Goal: Task Accomplishment & Management: Manage account settings

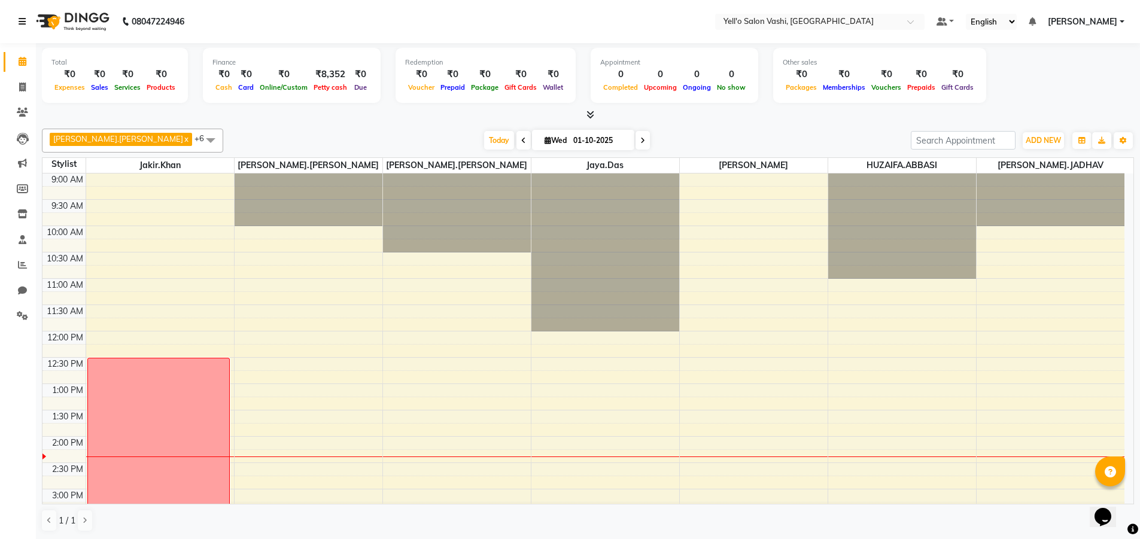
click at [20, 23] on icon at bounding box center [22, 21] width 7 height 8
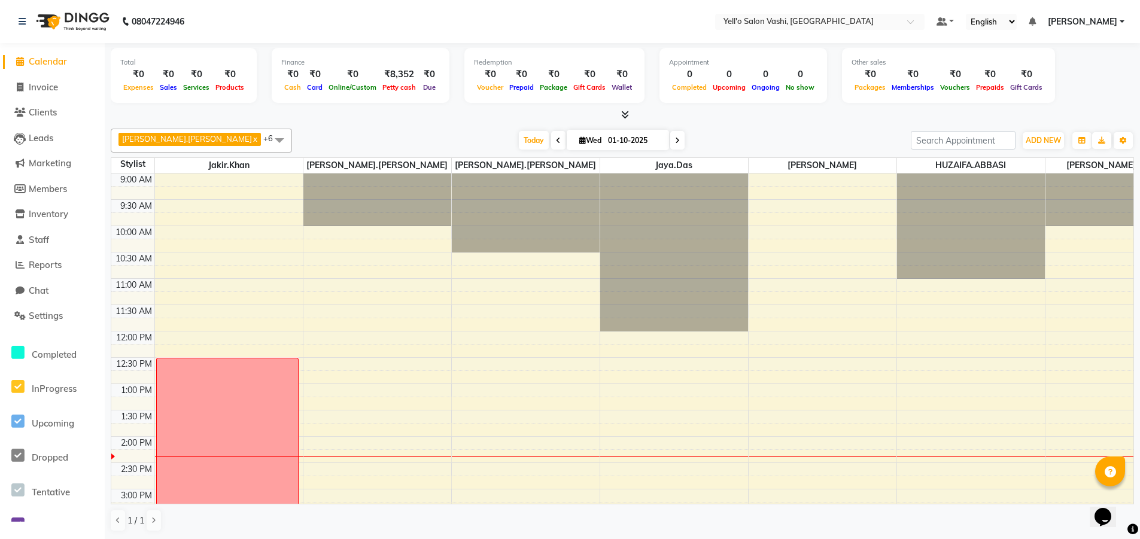
click at [19, 95] on li "Invoice" at bounding box center [52, 88] width 105 height 26
click at [31, 82] on span "Invoice" at bounding box center [43, 86] width 29 height 11
select select "9011"
select select "service"
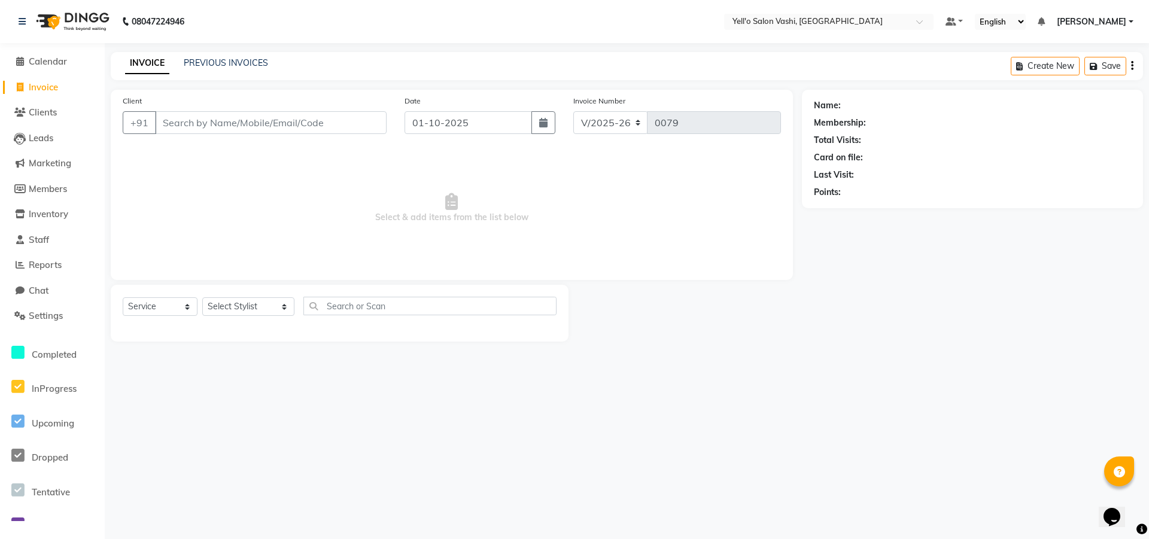
click at [330, 121] on input "Client" at bounding box center [271, 122] width 232 height 23
type input "9833707575"
click at [357, 118] on span "Add Client" at bounding box center [355, 123] width 47 height 12
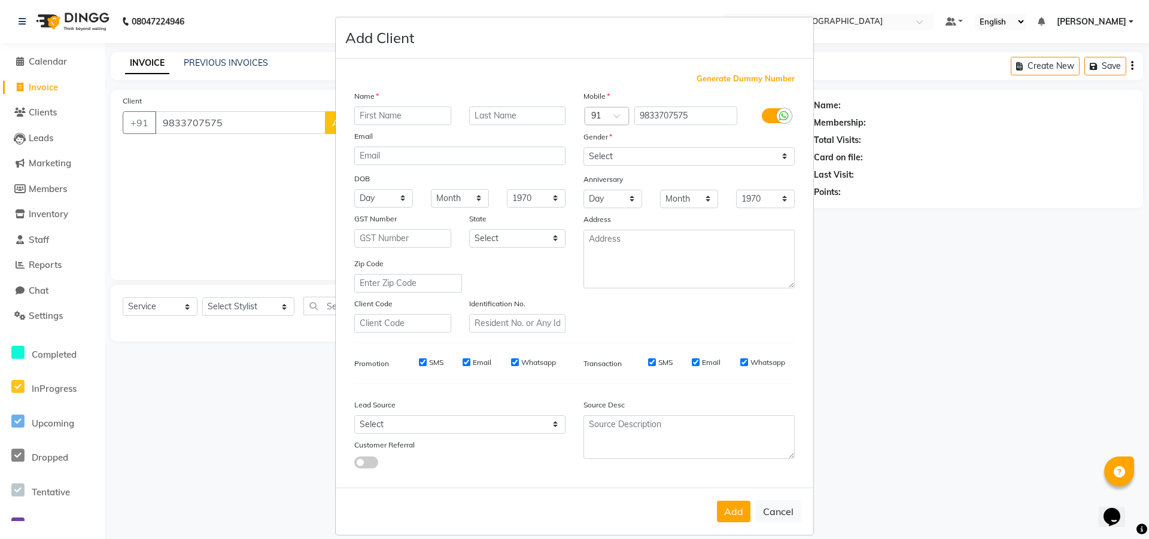
click at [409, 115] on input "text" at bounding box center [402, 116] width 97 height 19
type input "d"
type input "DADA"
click at [495, 114] on input "text" at bounding box center [517, 116] width 97 height 19
type input "JANKAR"
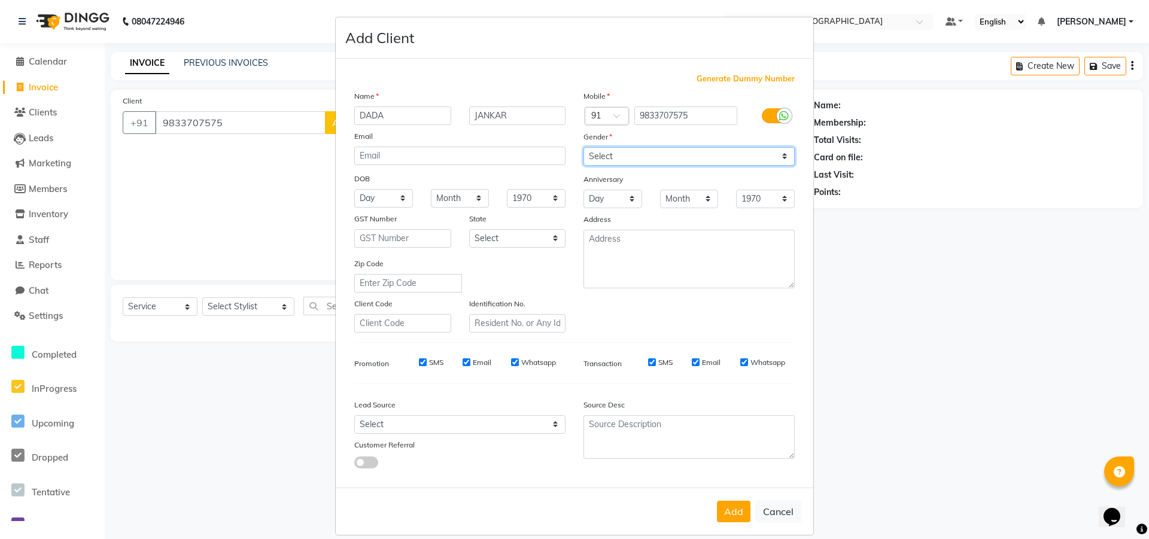
click at [720, 162] on select "Select [DEMOGRAPHIC_DATA] [DEMOGRAPHIC_DATA] Other Prefer Not To Say" at bounding box center [688, 156] width 211 height 19
select select "[DEMOGRAPHIC_DATA]"
click at [583, 147] on select "Select [DEMOGRAPHIC_DATA] [DEMOGRAPHIC_DATA] Other Prefer Not To Say" at bounding box center [688, 156] width 211 height 19
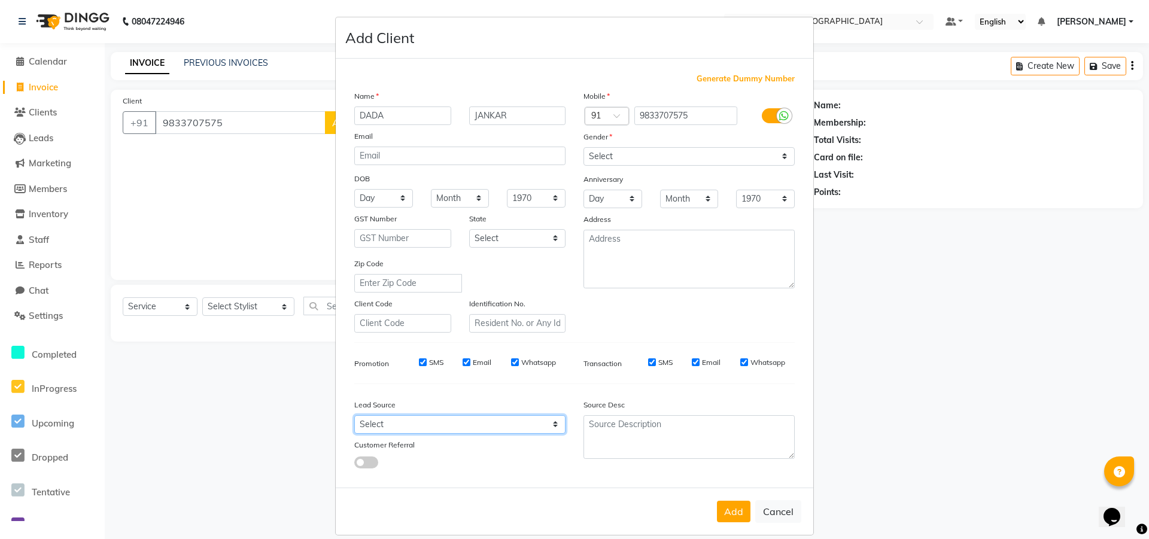
click at [461, 422] on select "Select Walk-in Referral Internet Friend Word of Mouth Advertisement Facebook Ju…" at bounding box center [459, 424] width 211 height 19
select select "57408"
click at [354, 415] on select "Select Walk-in Referral Internet Friend Word of Mouth Advertisement Facebook Ju…" at bounding box center [459, 424] width 211 height 19
click at [726, 511] on button "Add" at bounding box center [734, 512] width 34 height 22
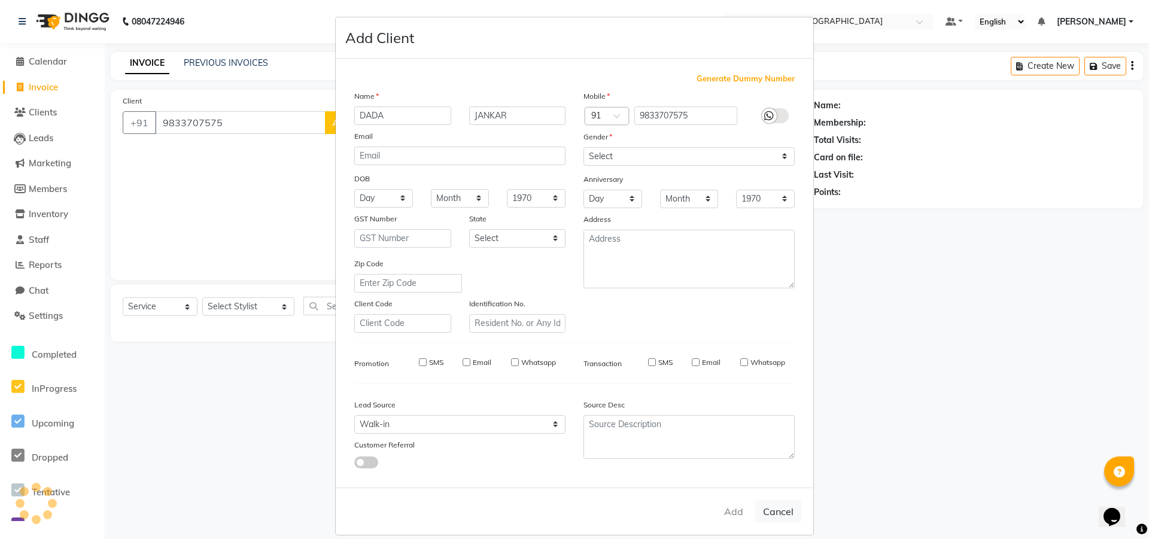
select select
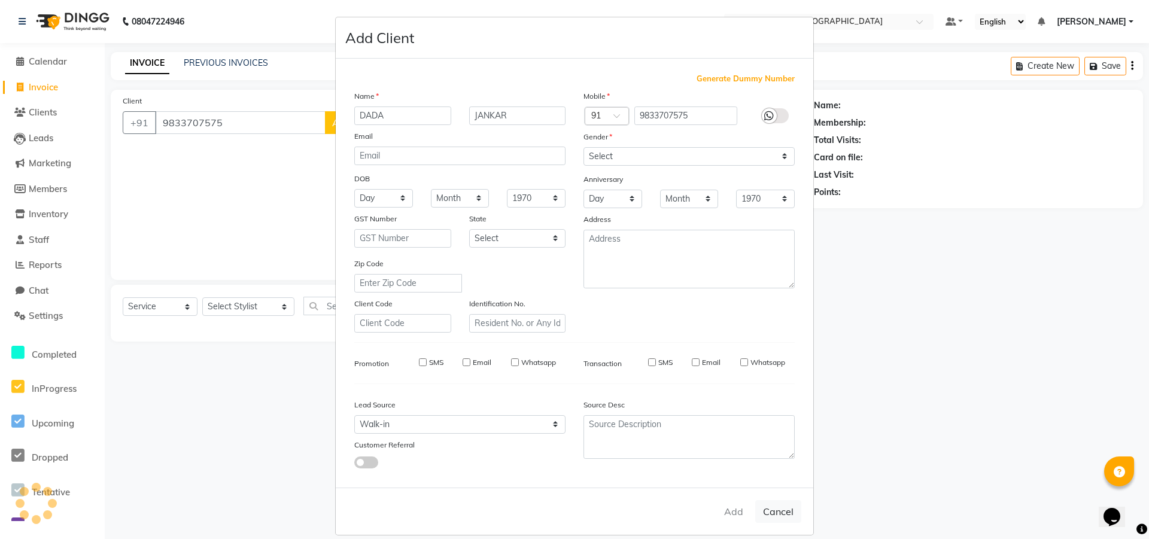
select select
checkbox input "false"
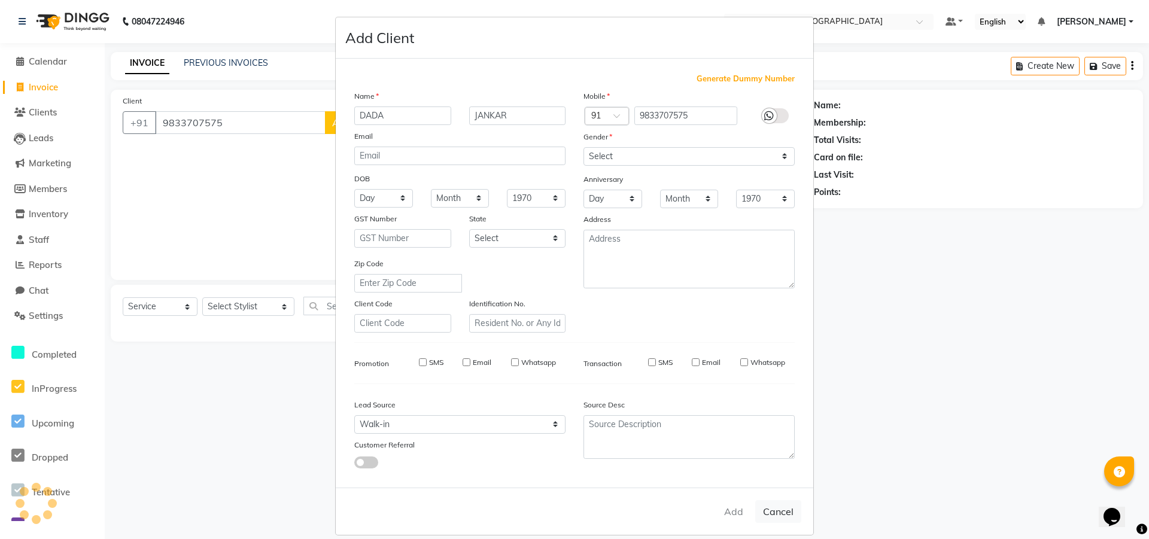
checkbox input "false"
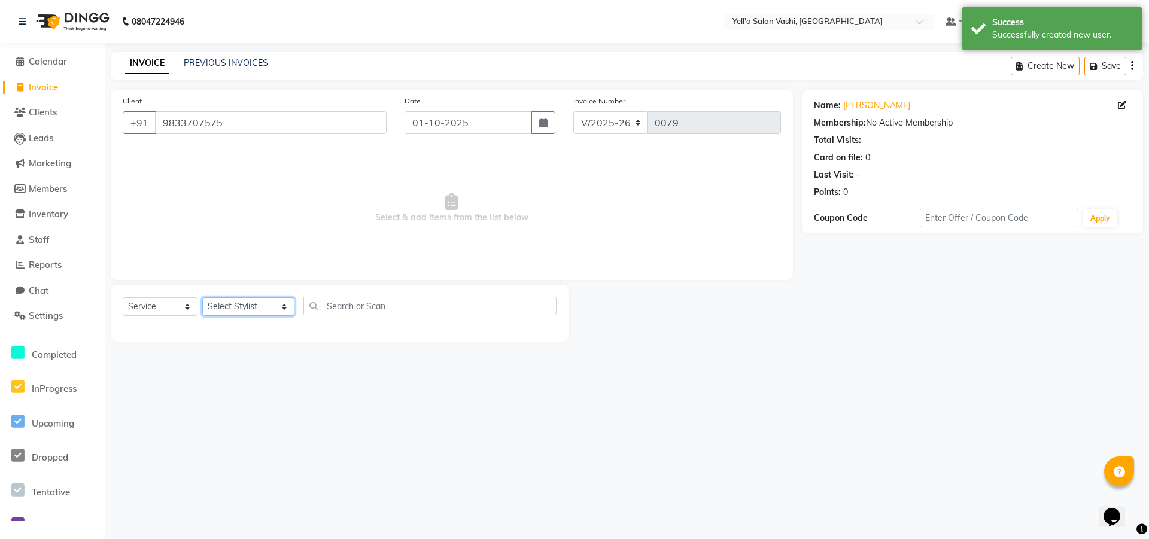
click at [267, 303] on select "Select Stylist [PERSON_NAME] [PERSON_NAME].[PERSON_NAME].khan Jaya.Das Kajal [P…" at bounding box center [248, 306] width 92 height 19
select select "91613"
click at [202, 297] on select "Select Stylist [PERSON_NAME] [PERSON_NAME].[PERSON_NAME].khan Jaya.Das Kajal [P…" at bounding box center [248, 306] width 92 height 19
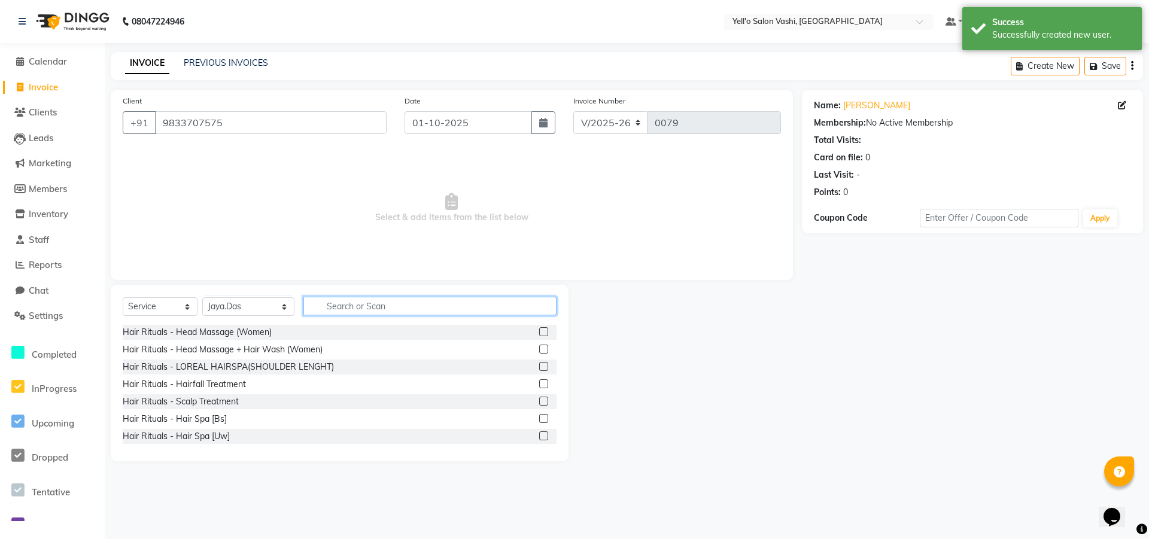
click at [342, 308] on input "text" at bounding box center [429, 306] width 253 height 19
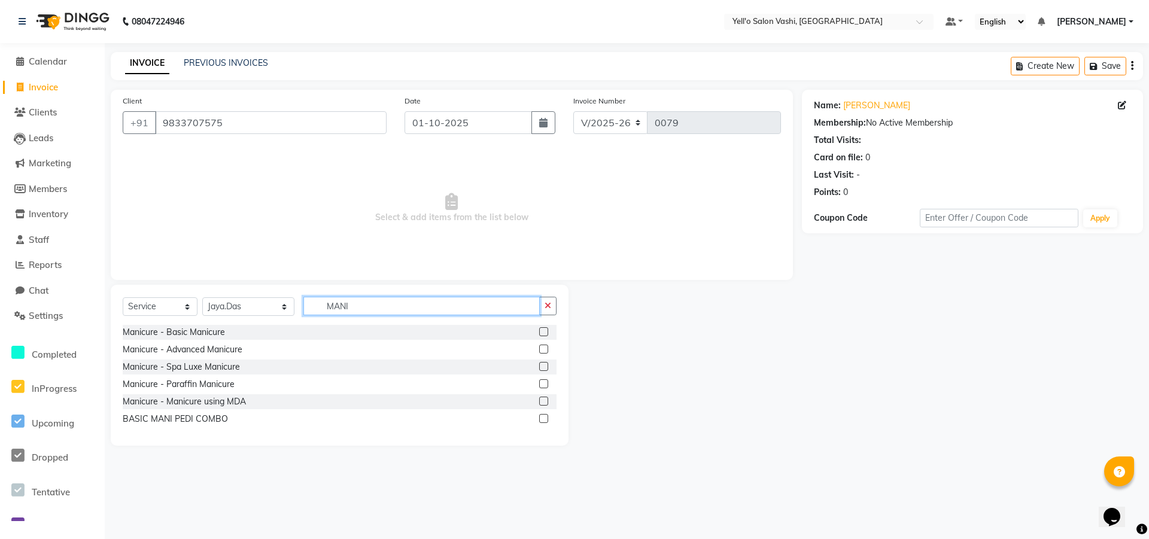
type input "MANI"
click at [548, 330] on div at bounding box center [547, 332] width 17 height 15
click at [542, 332] on label at bounding box center [543, 331] width 9 height 9
click at [542, 332] on input "checkbox" at bounding box center [543, 333] width 8 height 8
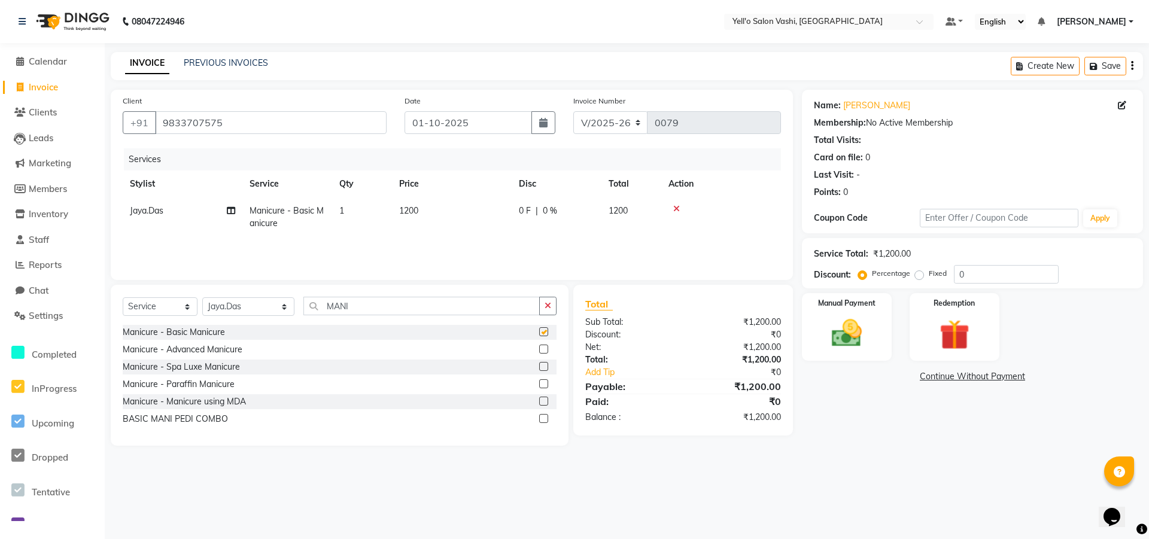
checkbox input "false"
click at [840, 329] on img at bounding box center [846, 333] width 51 height 37
click at [989, 384] on span "ONLINE" at bounding box center [982, 377] width 31 height 14
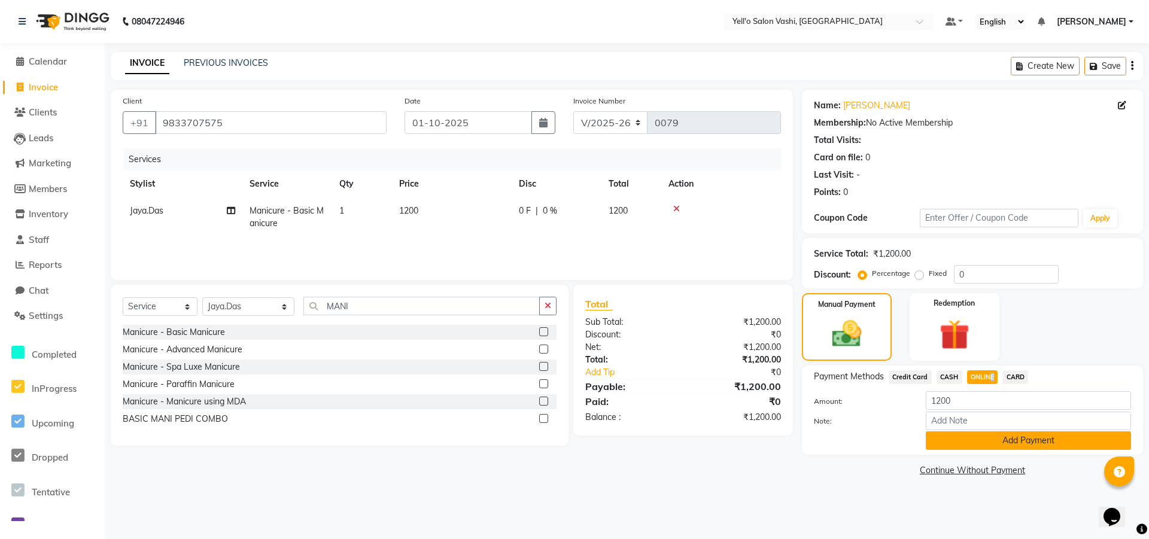
click at [992, 440] on button "Add Payment" at bounding box center [1028, 440] width 205 height 19
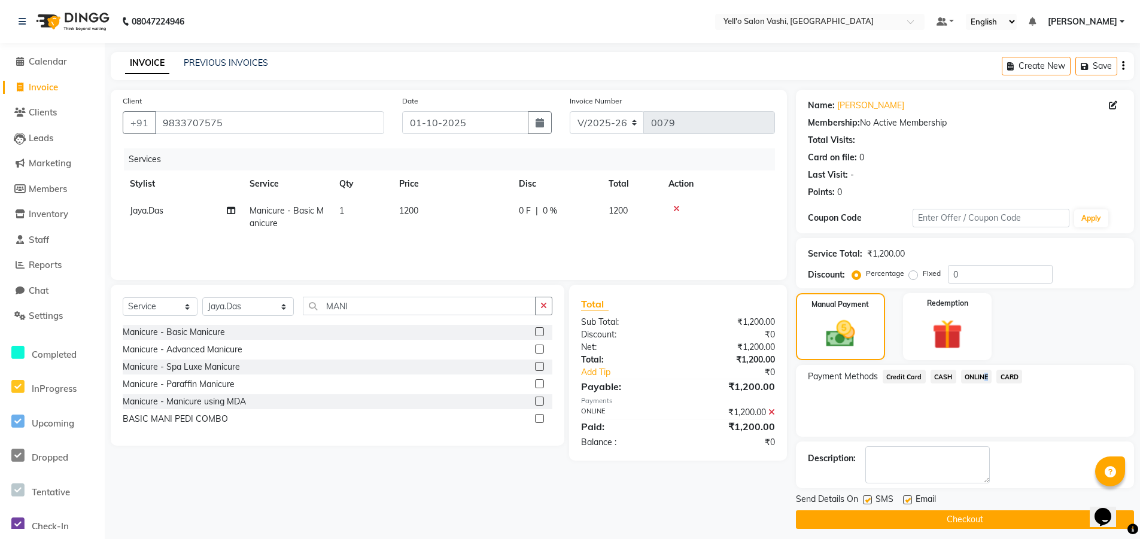
click at [996, 516] on button "Checkout" at bounding box center [965, 519] width 338 height 19
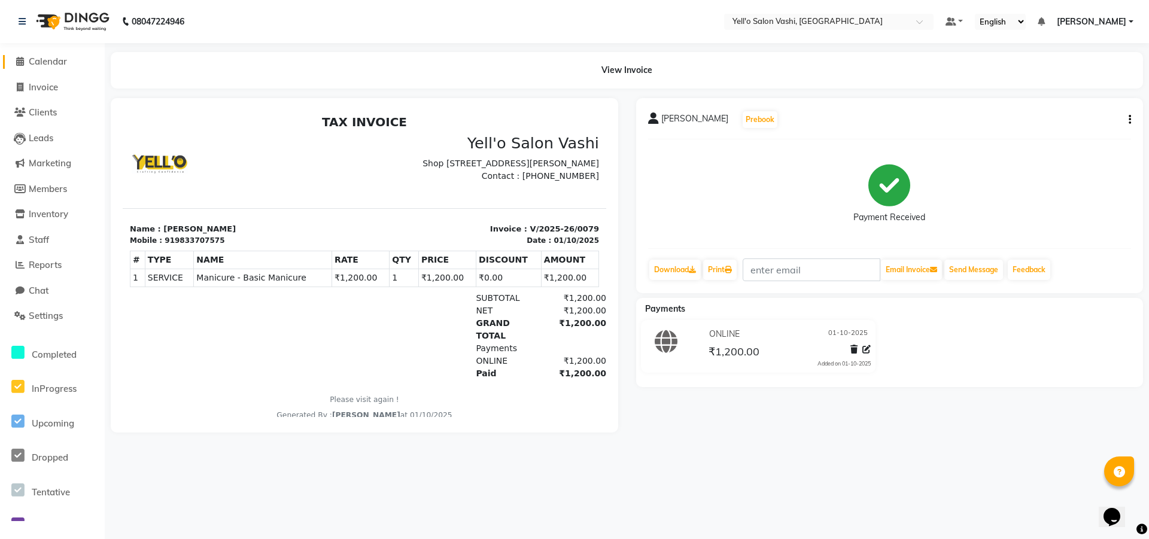
click at [53, 60] on span "Calendar" at bounding box center [48, 61] width 38 height 11
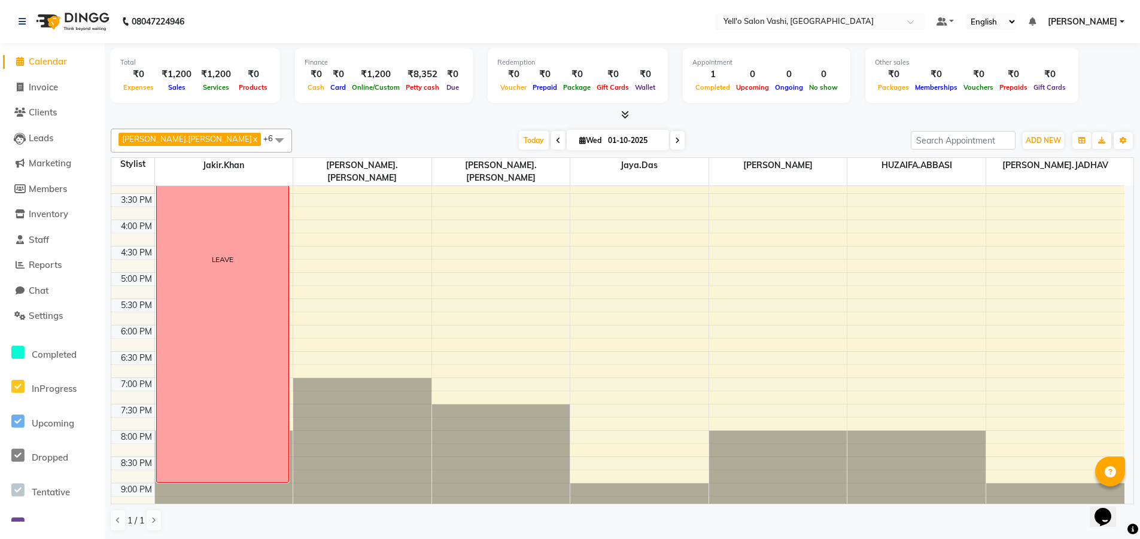
scroll to position [354, 0]
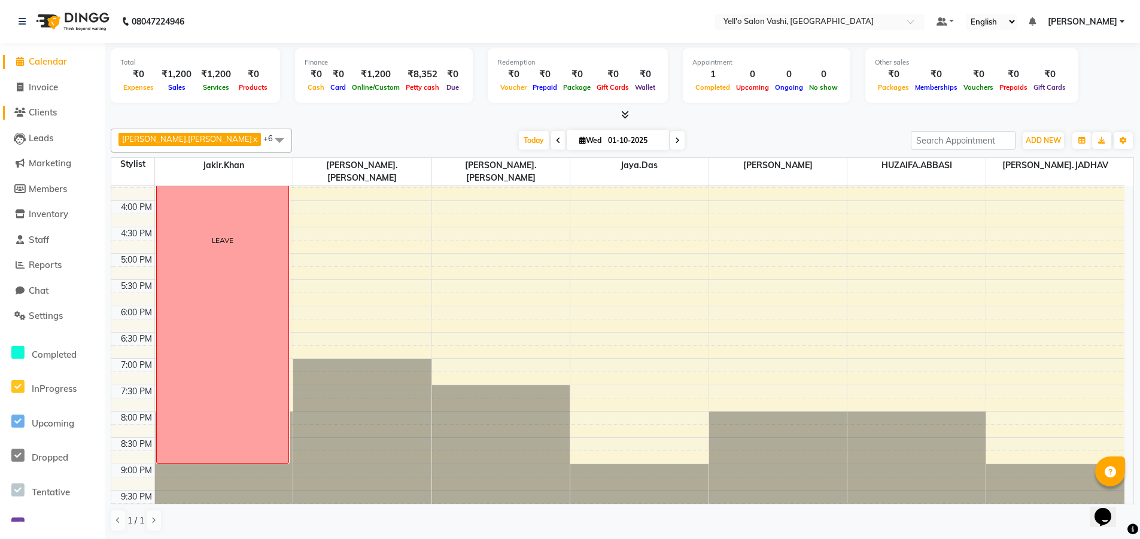
click at [38, 115] on span "Clients" at bounding box center [43, 112] width 28 height 11
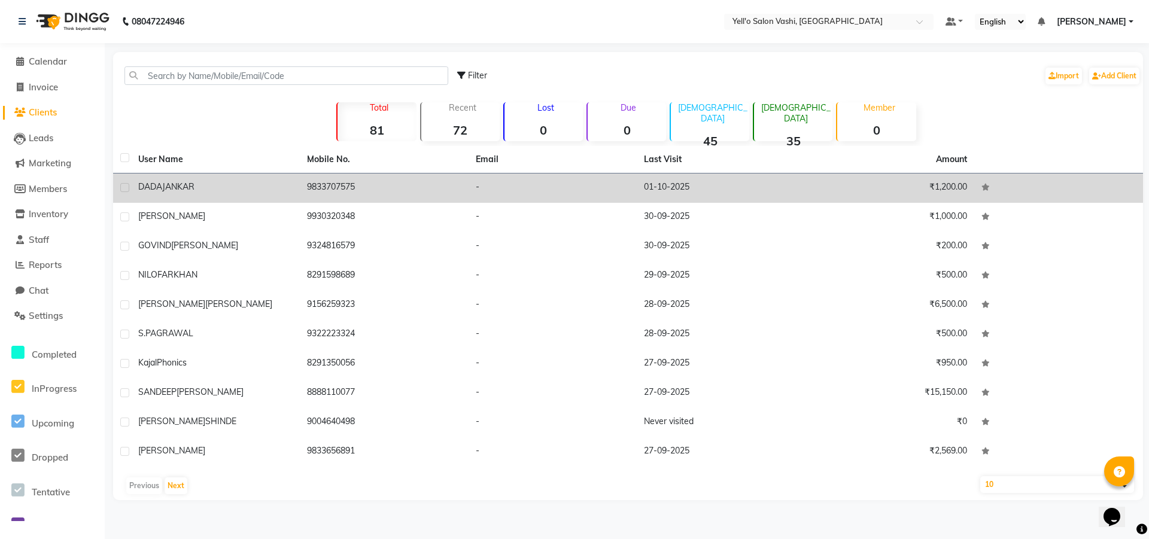
click at [202, 188] on div "[PERSON_NAME]" at bounding box center [215, 187] width 154 height 13
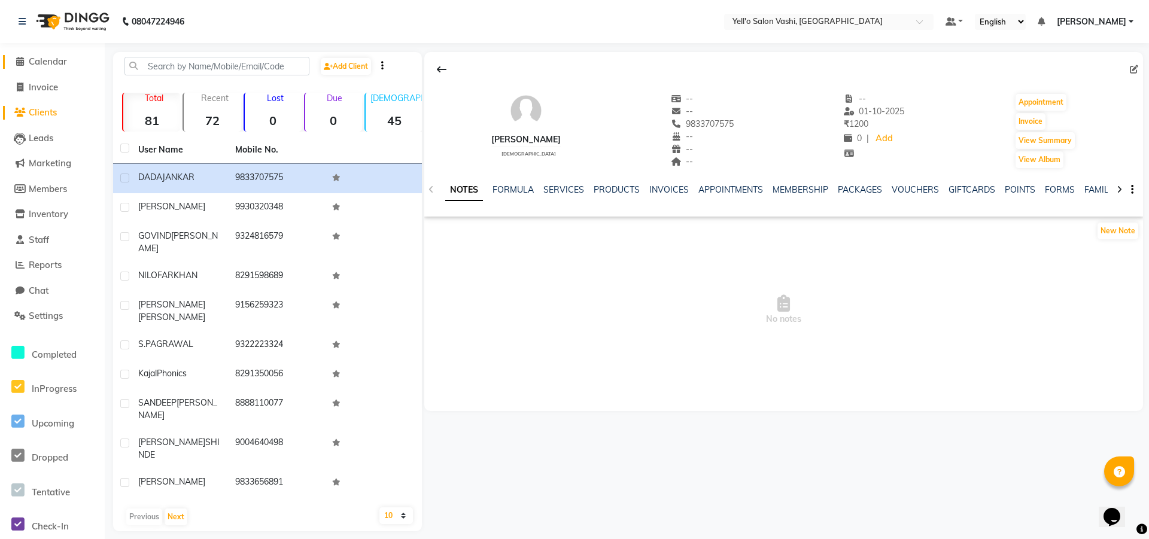
click at [59, 62] on span "Calendar" at bounding box center [48, 61] width 38 height 11
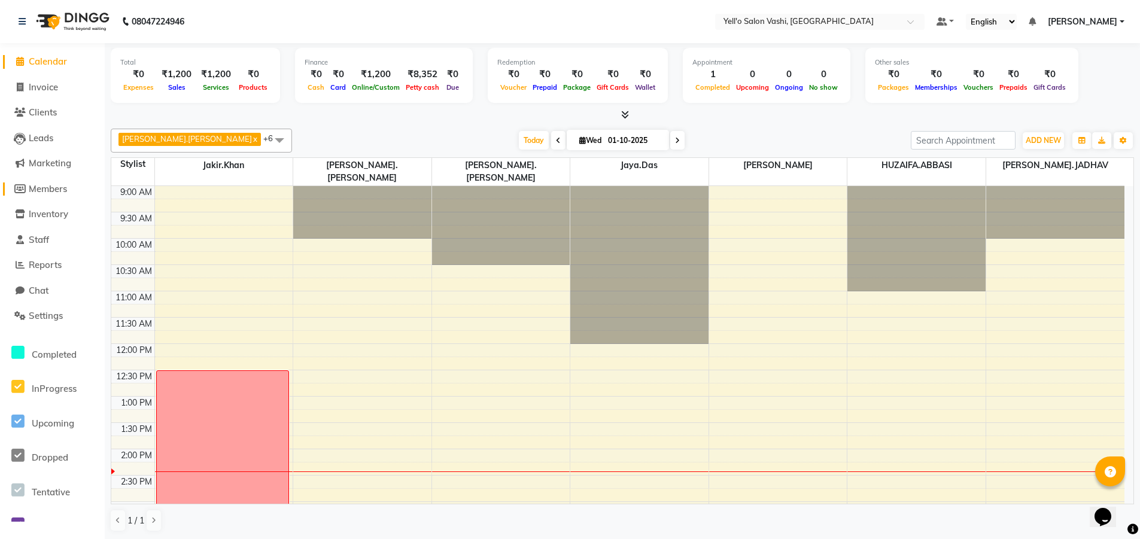
click at [55, 186] on span "Members" at bounding box center [48, 188] width 38 height 11
select select
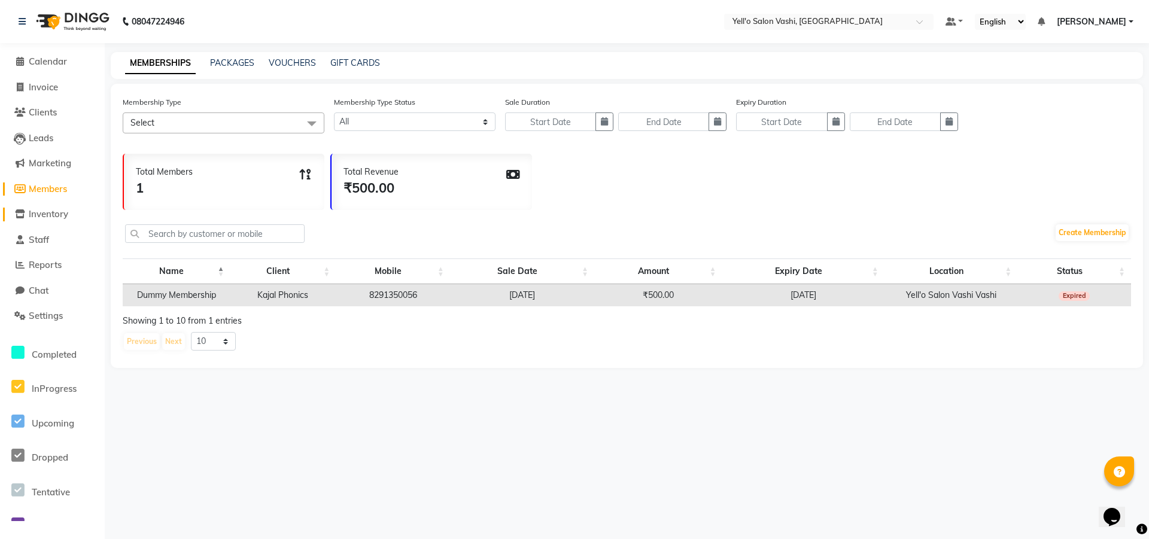
click at [59, 211] on span "Inventory" at bounding box center [48, 213] width 39 height 11
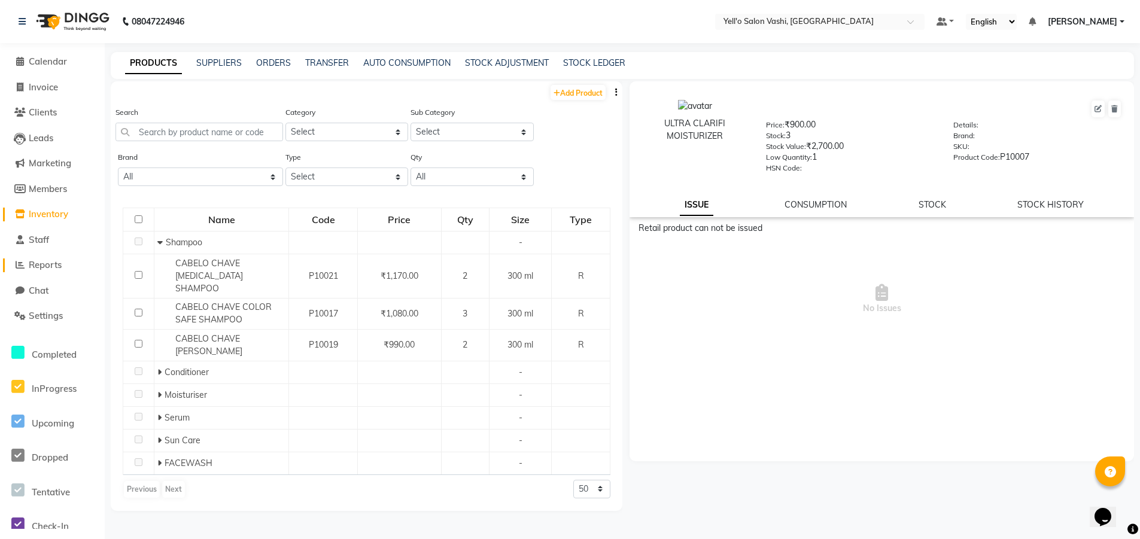
click at [54, 263] on span "Reports" at bounding box center [45, 264] width 33 height 11
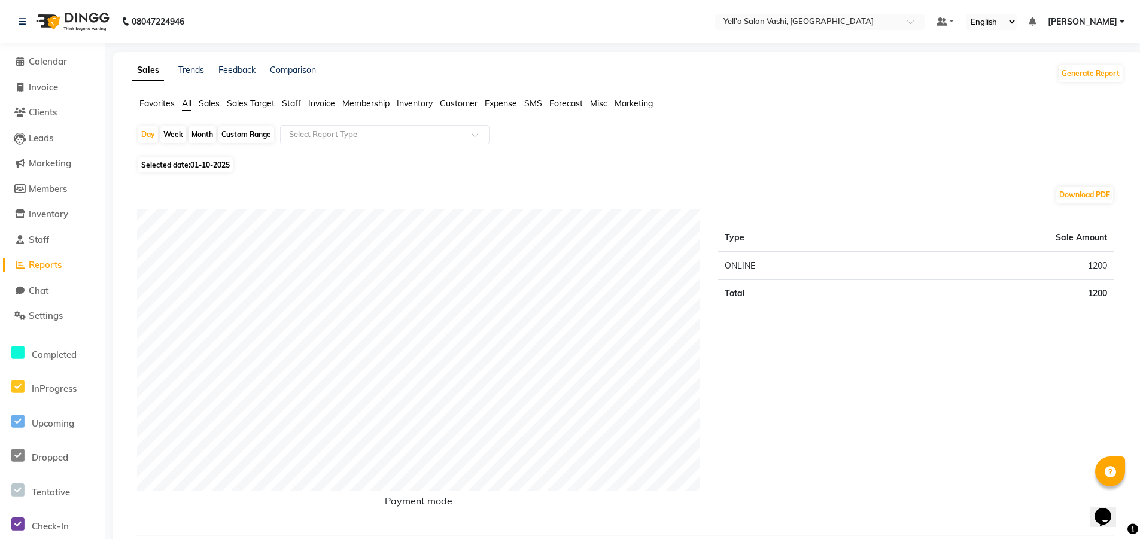
click at [205, 133] on div "Month" at bounding box center [202, 134] width 28 height 17
select select "10"
select select "2025"
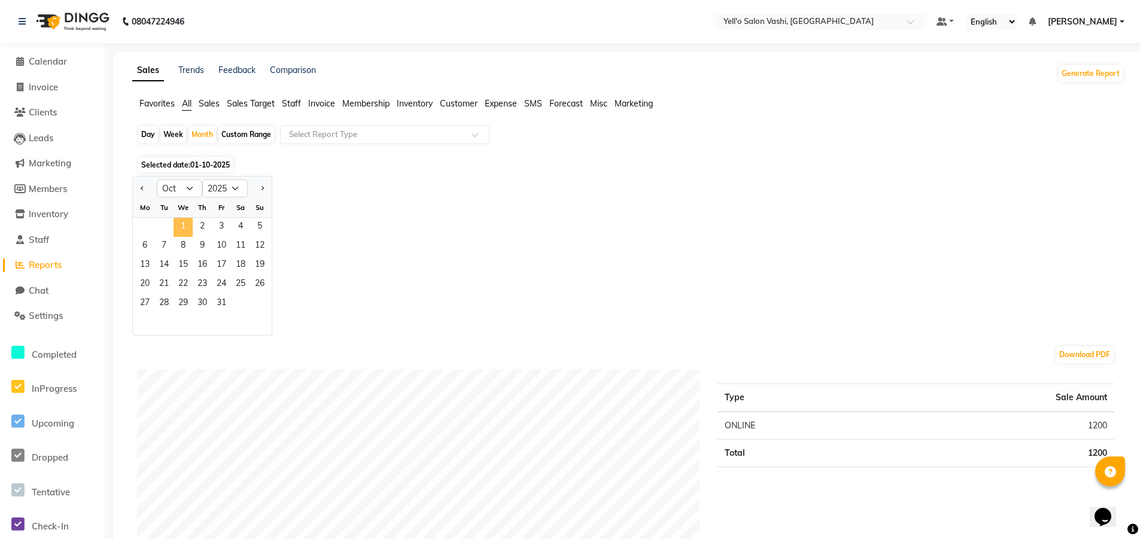
click at [190, 222] on span "1" at bounding box center [183, 227] width 19 height 19
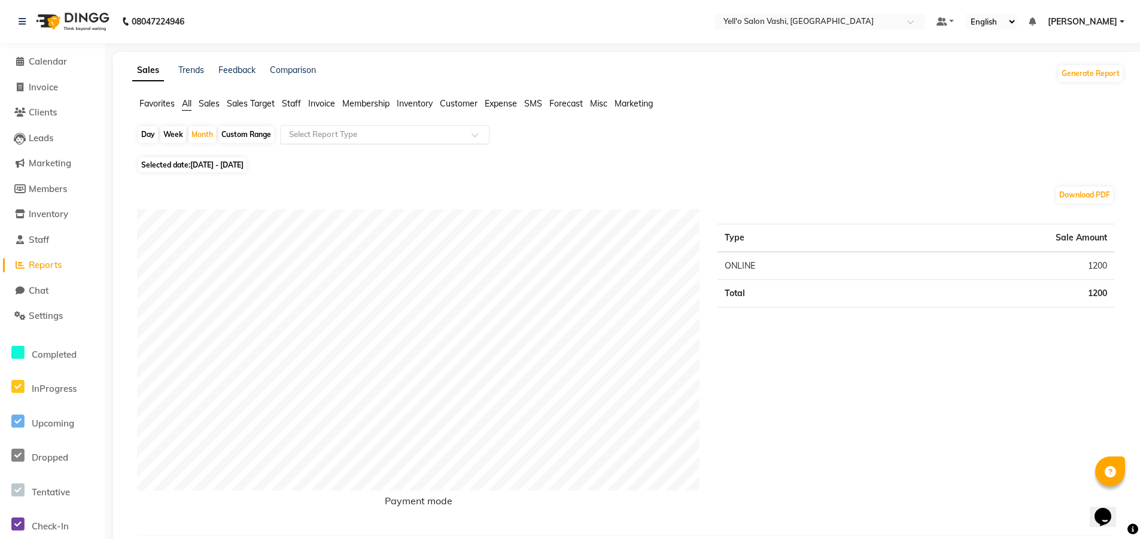
click at [324, 133] on input "text" at bounding box center [373, 135] width 172 height 12
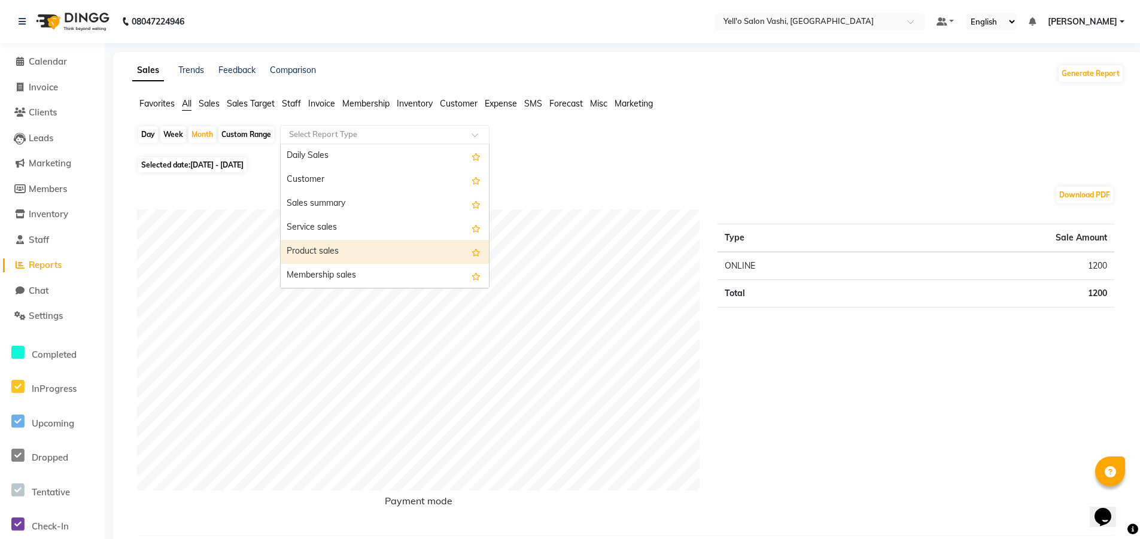
click at [337, 254] on div "Product sales" at bounding box center [385, 252] width 208 height 24
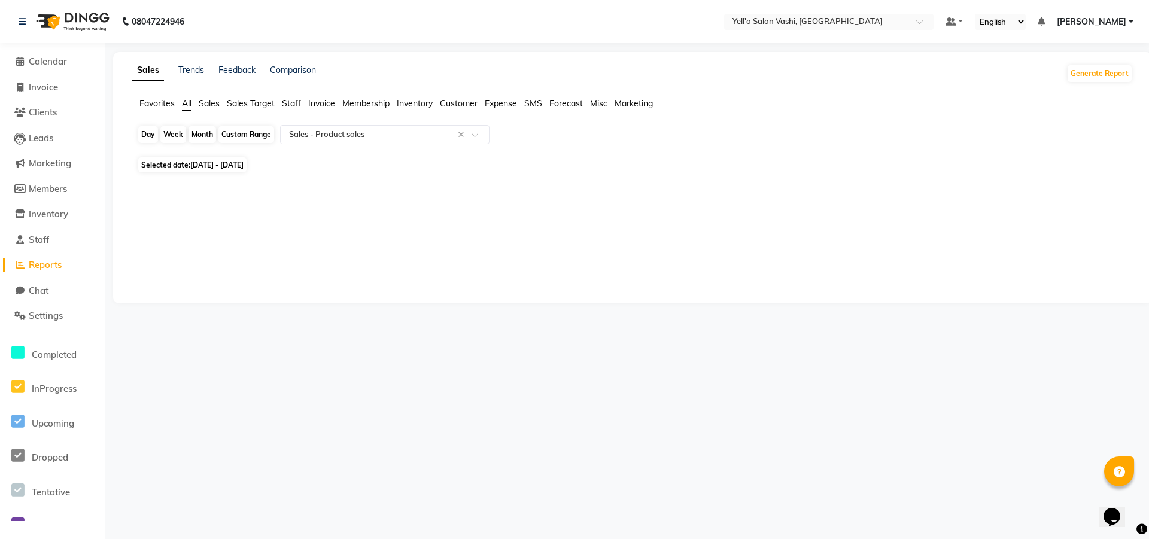
click at [202, 135] on div "Month" at bounding box center [202, 134] width 28 height 17
select select "10"
select select "2025"
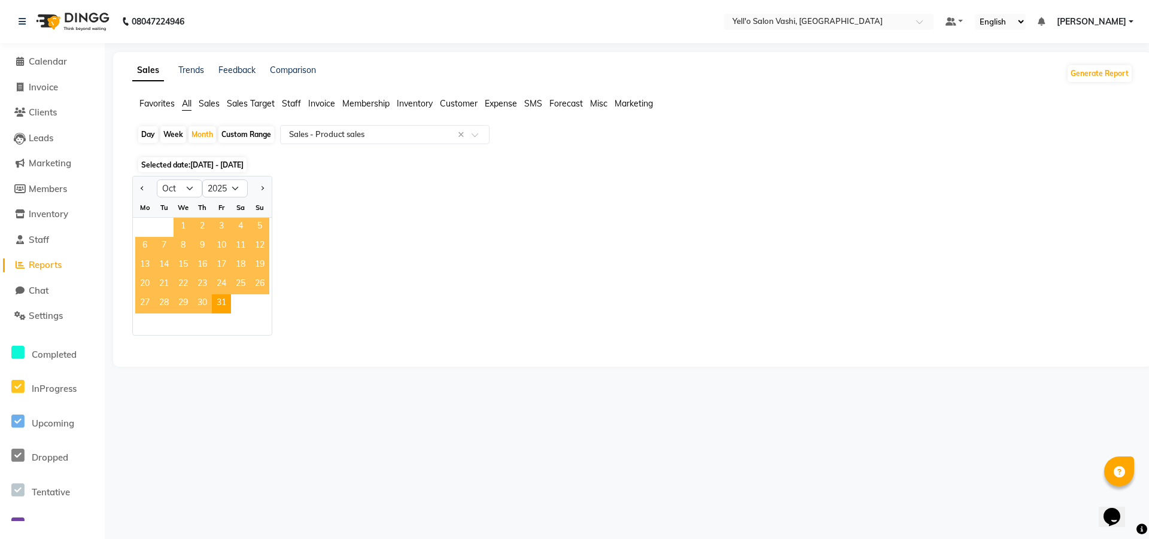
click at [177, 222] on span "1" at bounding box center [183, 227] width 19 height 19
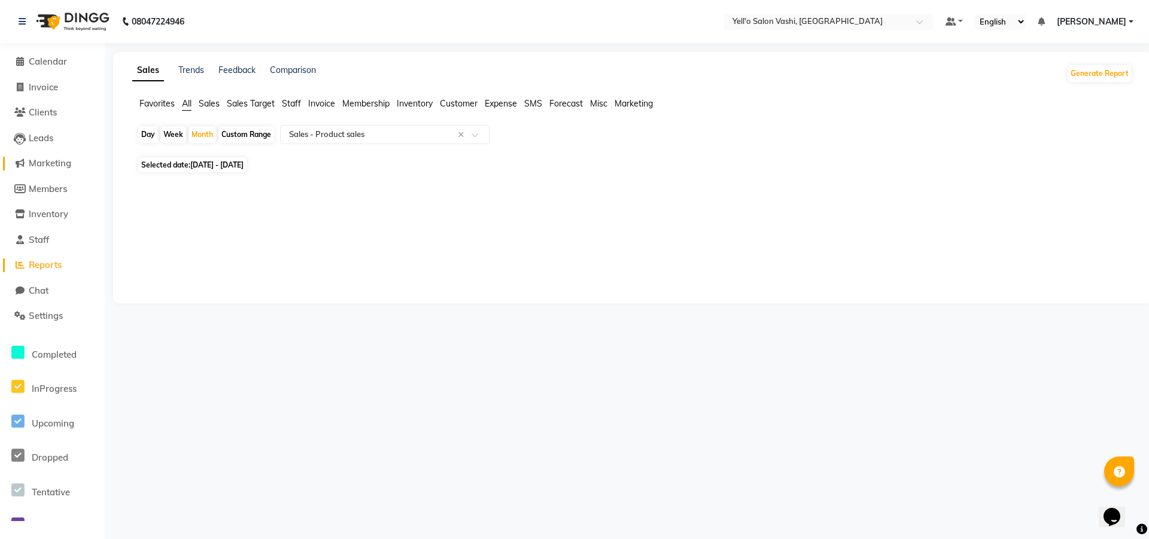
click at [60, 162] on span "Marketing" at bounding box center [50, 162] width 42 height 11
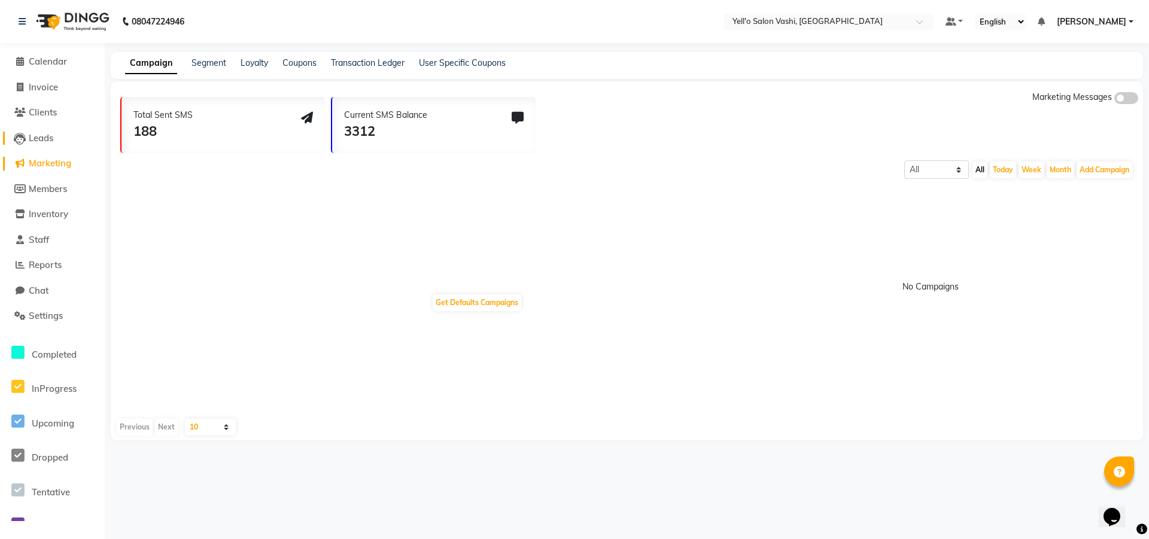
click at [44, 144] on link "Leads" at bounding box center [52, 139] width 99 height 14
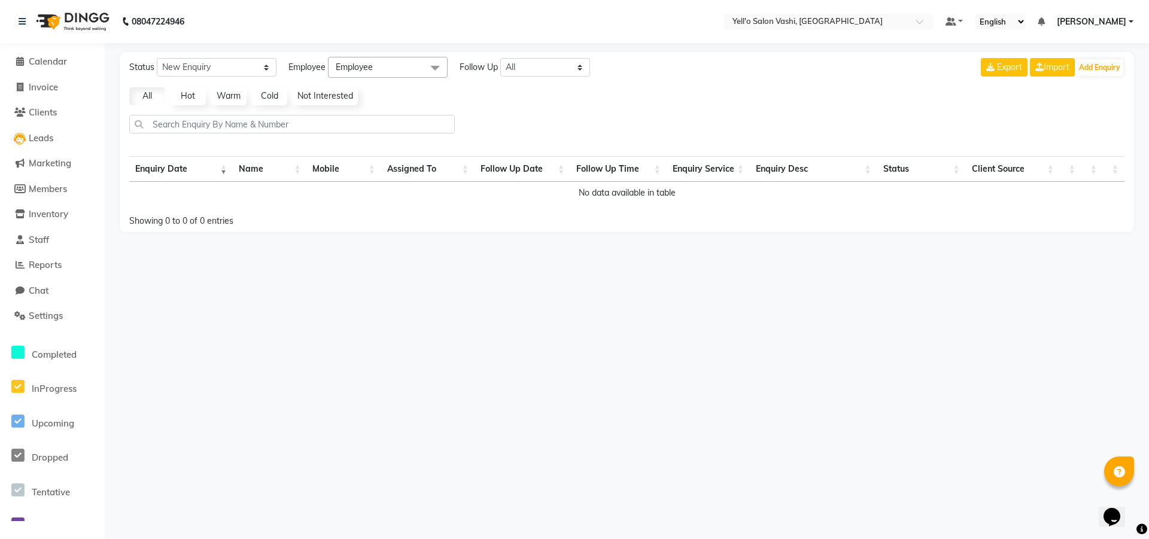
click at [442, 66] on span at bounding box center [435, 68] width 24 height 23
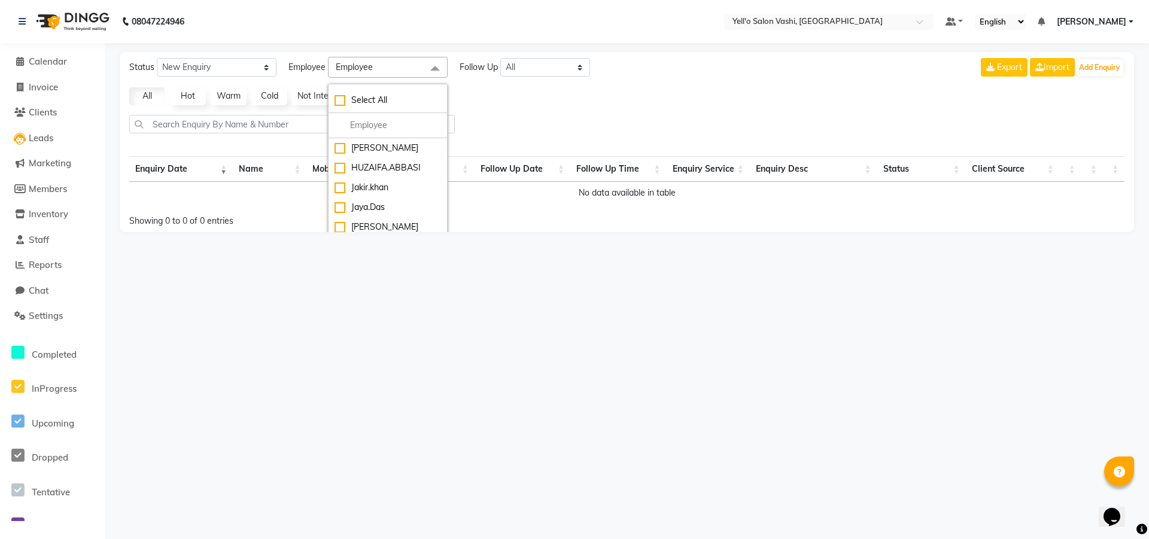
click at [442, 66] on span at bounding box center [435, 68] width 24 height 23
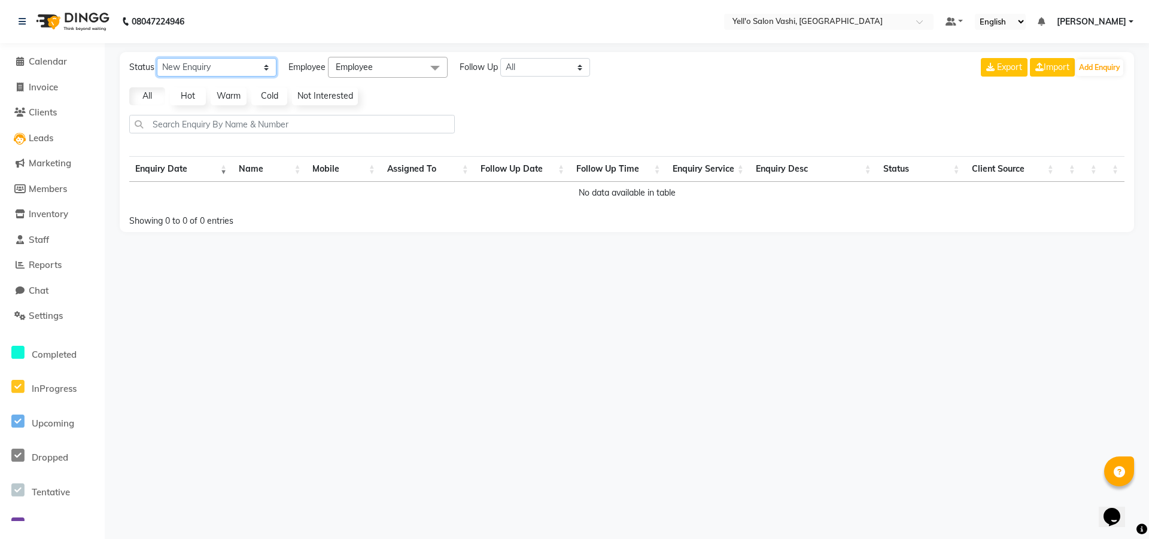
click at [260, 65] on select "New Enquiry Open Enquiry Converted Enquiry All" at bounding box center [217, 67] width 120 height 19
click at [539, 66] on select "All [DATE] [DATE] This Week This Month Custom" at bounding box center [545, 67] width 90 height 19
click at [716, 79] on div "Status New Enquiry Open Enquiry Converted Enquiry All All New Open Converted Em…" at bounding box center [627, 142] width 1014 height 180
click at [51, 60] on span "Calendar" at bounding box center [48, 61] width 38 height 11
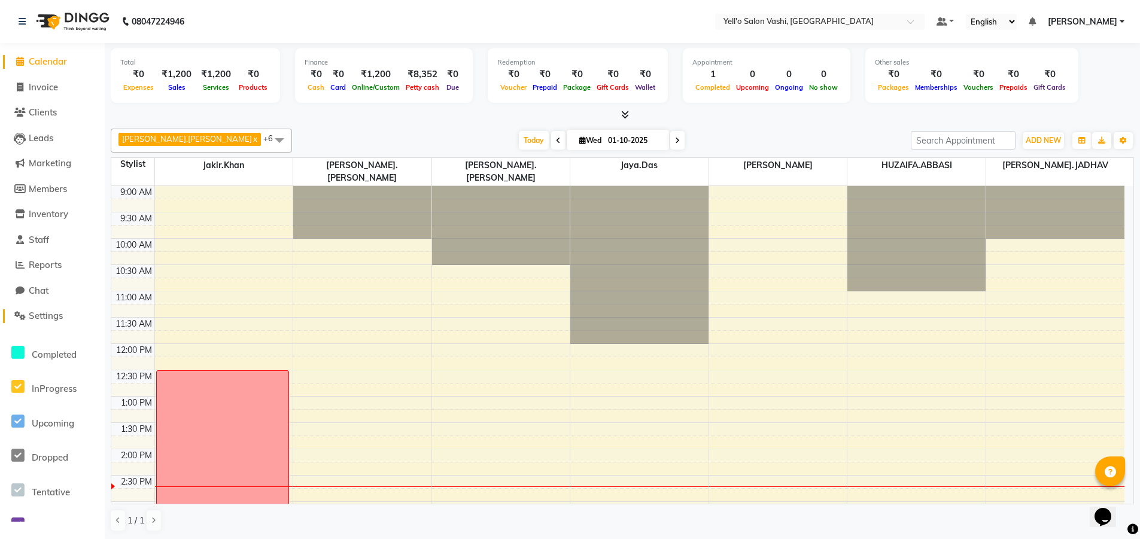
click at [49, 310] on span "Settings" at bounding box center [46, 315] width 34 height 11
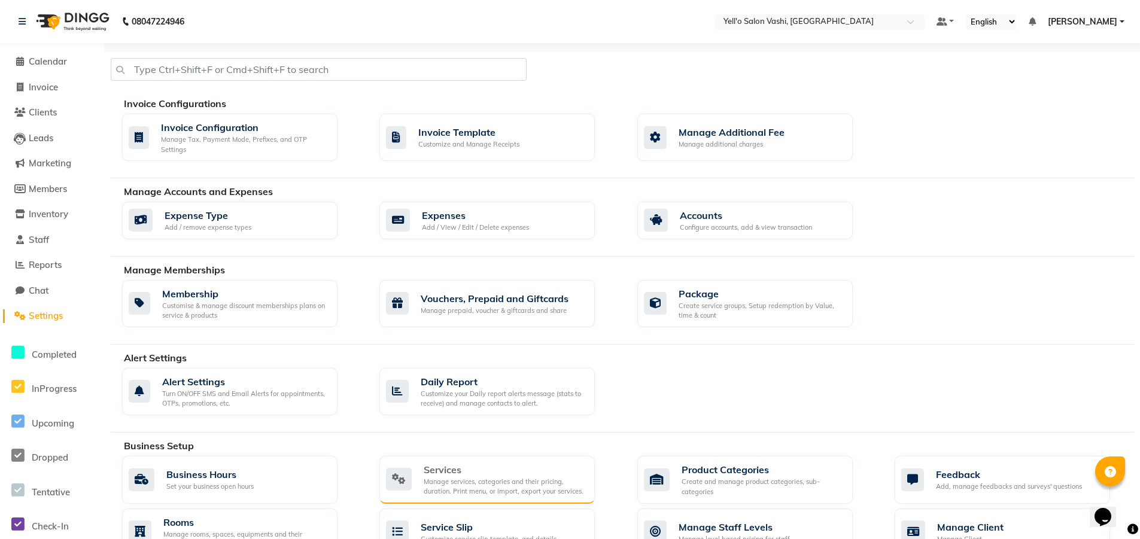
click at [456, 484] on div "Manage services, categories and their pricing, duration. Print menu, or import,…" at bounding box center [505, 487] width 162 height 20
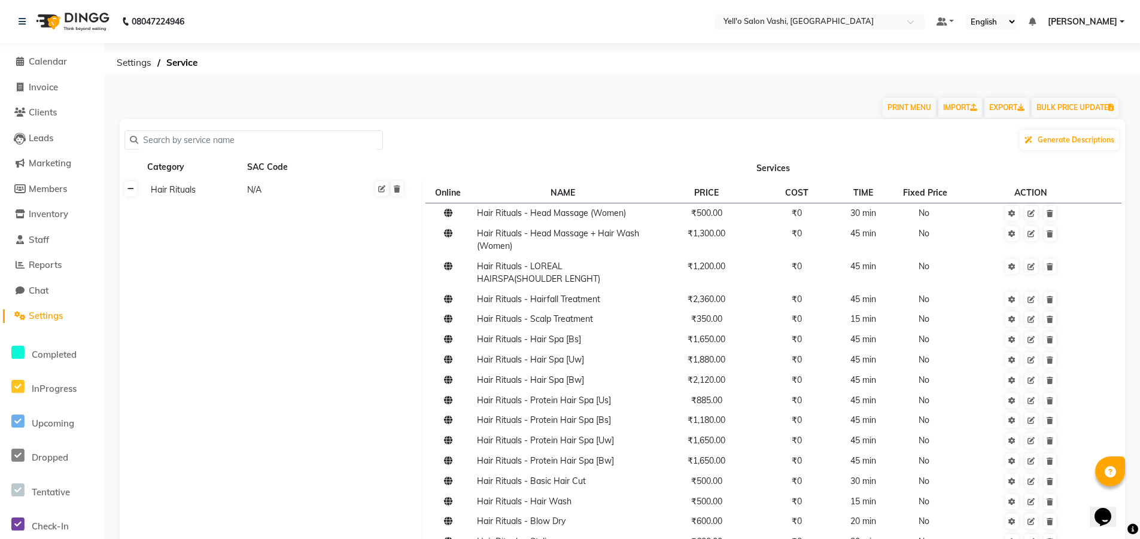
click at [131, 196] on link at bounding box center [130, 188] width 13 height 15
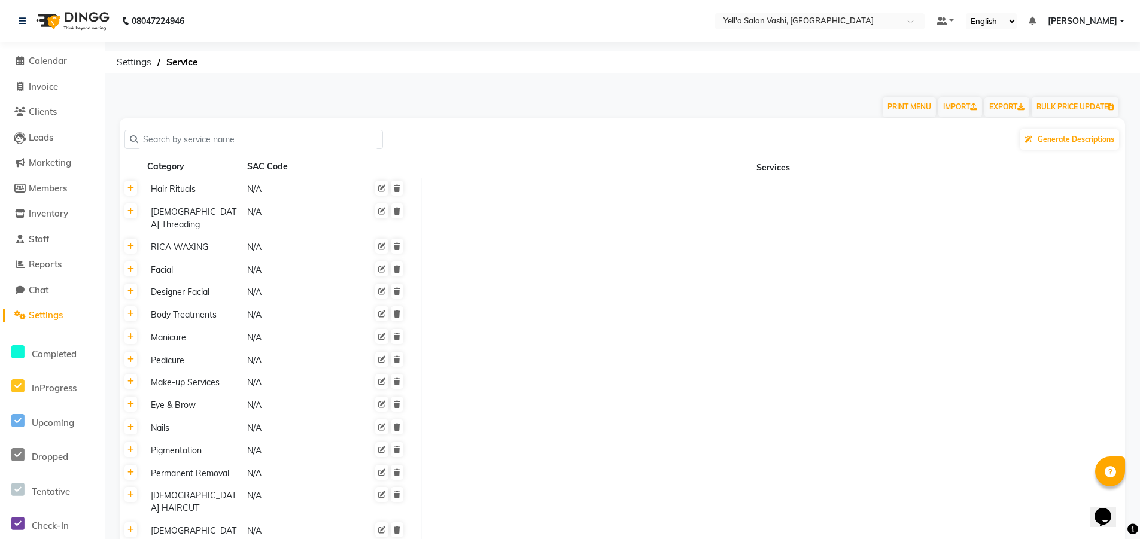
scroll to position [180, 0]
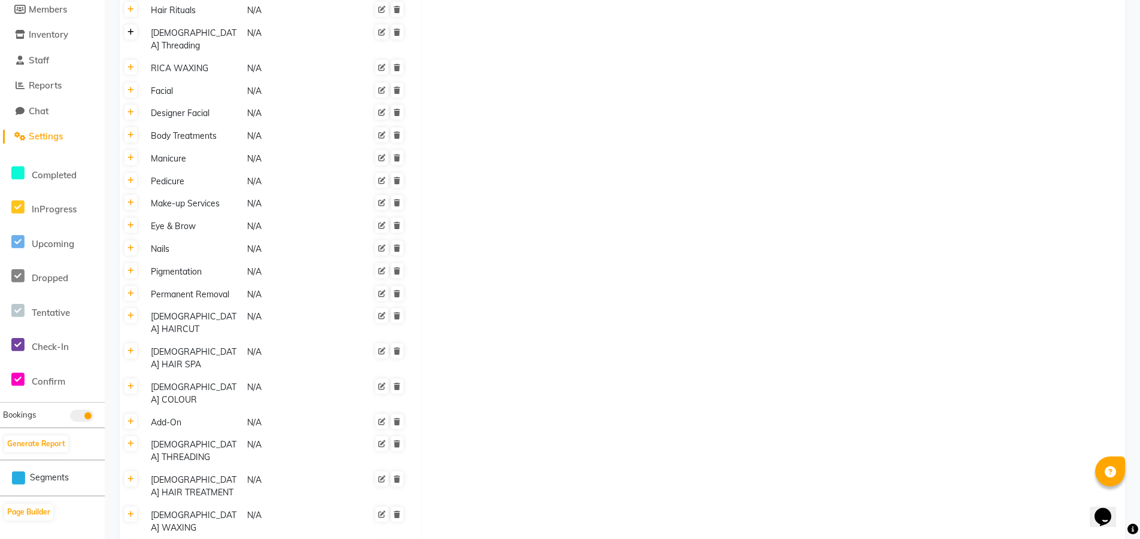
click at [136, 34] on link at bounding box center [130, 32] width 13 height 15
